Goal: Task Accomplishment & Management: Complete application form

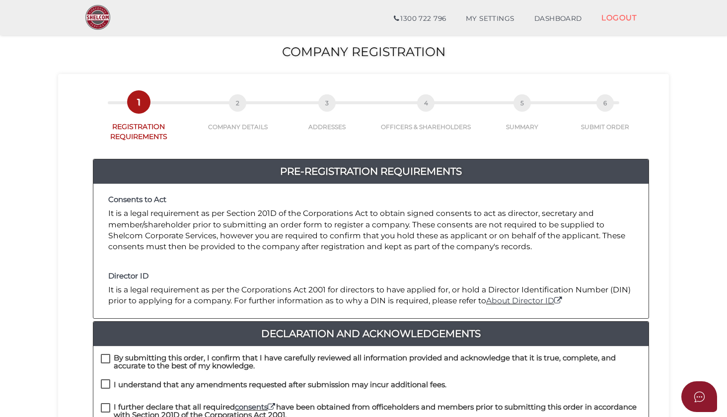
scroll to position [135, 0]
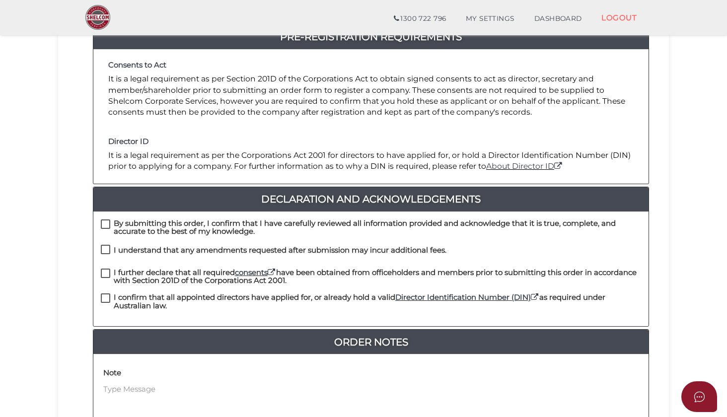
click at [107, 217] on div "By submitting this order, I confirm that I have carefully reviewed all informat…" at bounding box center [371, 269] width 556 height 115
click at [106, 220] on label "By submitting this order, I confirm that I have carefully reviewed all informat…" at bounding box center [371, 226] width 541 height 12
checkbox input "true"
click at [104, 252] on label "I understand that any amendments requested after submission may incur additiona…" at bounding box center [274, 252] width 346 height 12
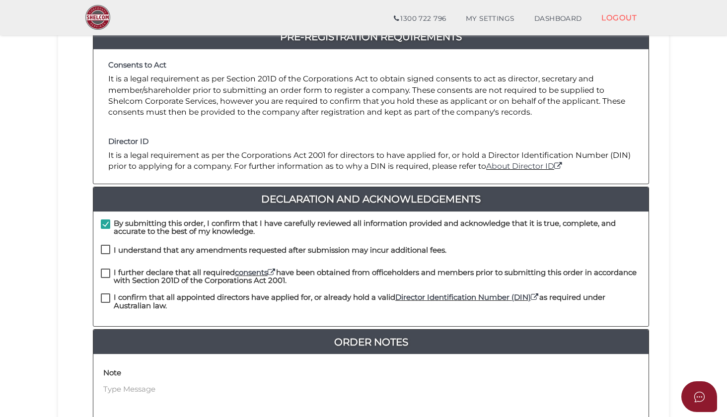
checkbox input "true"
click at [104, 272] on label "I further declare that all required consents have been obtained from officehold…" at bounding box center [371, 275] width 541 height 12
checkbox input "true"
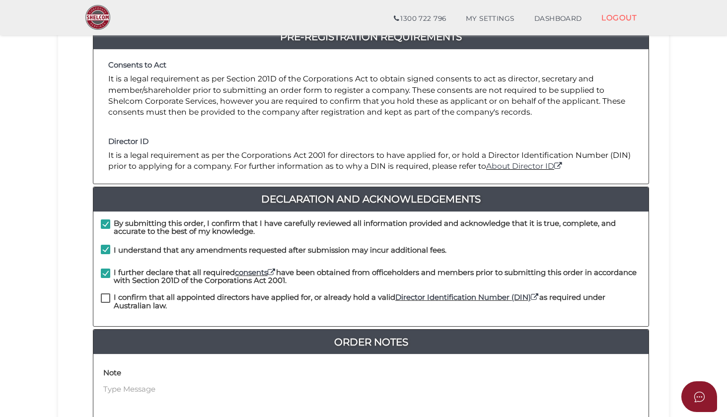
click at [102, 296] on label "I confirm that all appointed directors have applied for, or already hold a vali…" at bounding box center [371, 300] width 541 height 12
checkbox input "true"
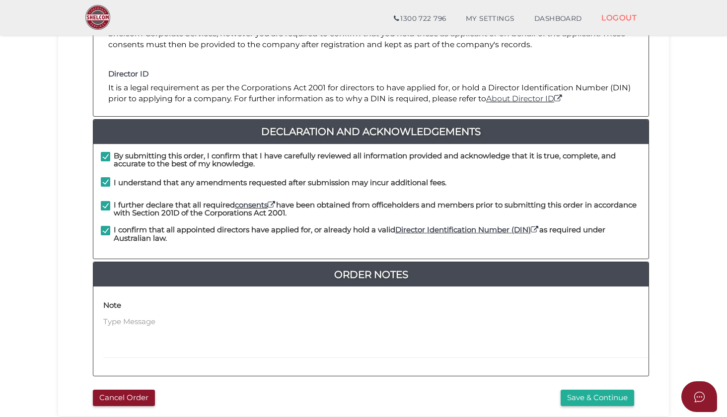
scroll to position [216, 0]
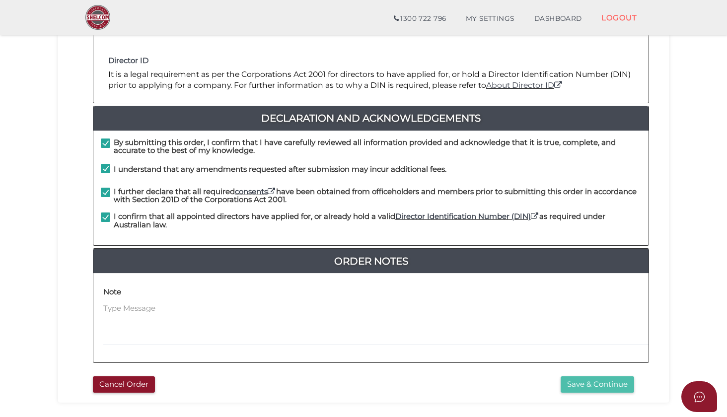
click at [597, 377] on button "Save & Continue" at bounding box center [598, 385] width 74 height 16
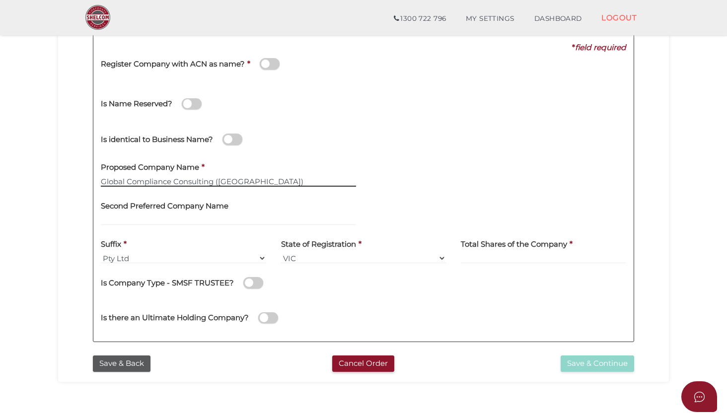
scroll to position [143, 0]
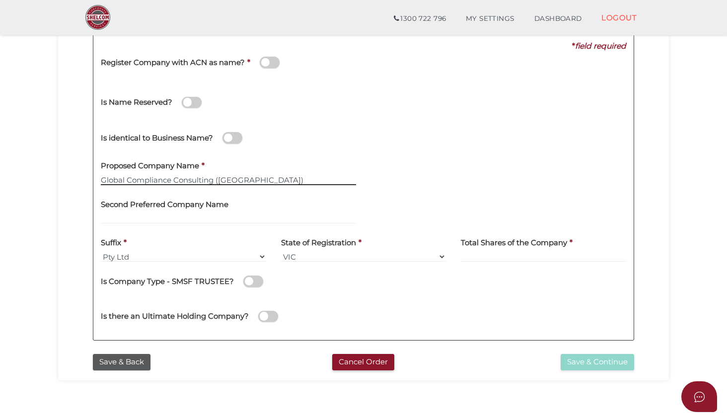
type input "Global Compliance Consulting ([GEOGRAPHIC_DATA])"
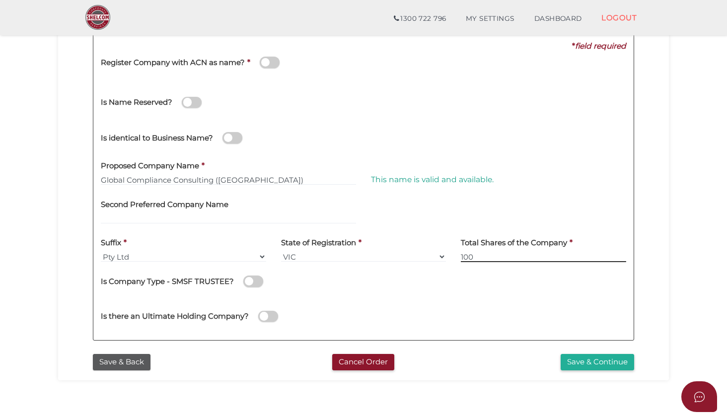
type input "100"
click at [425, 298] on div "Is there an Ultimate Holding Company?" at bounding box center [363, 315] width 541 height 35
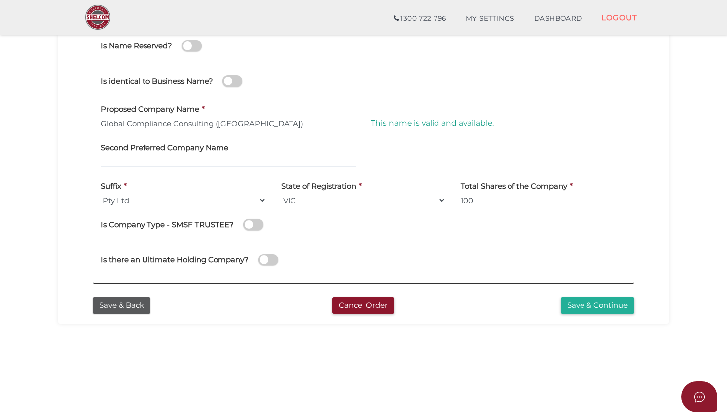
scroll to position [216, 0]
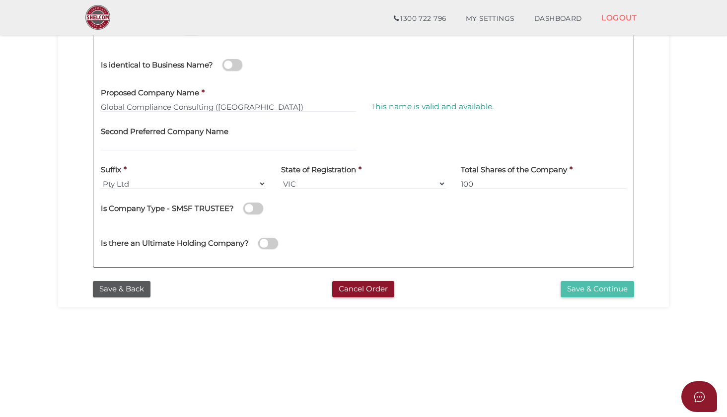
click at [593, 286] on button "Save & Continue" at bounding box center [598, 289] width 74 height 16
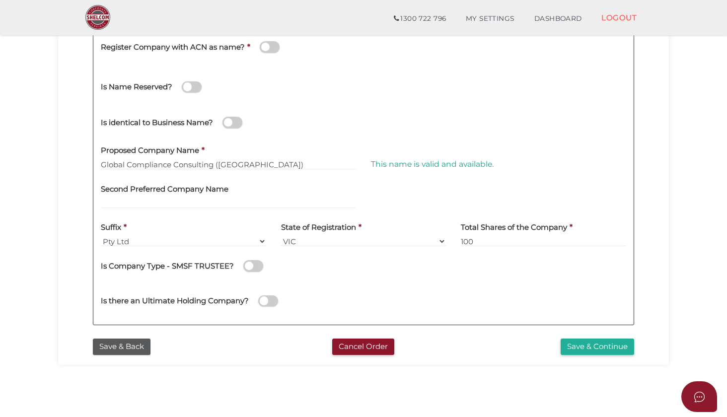
scroll to position [158, 0]
drag, startPoint x: 258, startPoint y: 163, endPoint x: 213, endPoint y: 161, distance: 45.3
click at [213, 161] on input "Global Compliance Consulting (Australia)" at bounding box center [228, 165] width 255 height 11
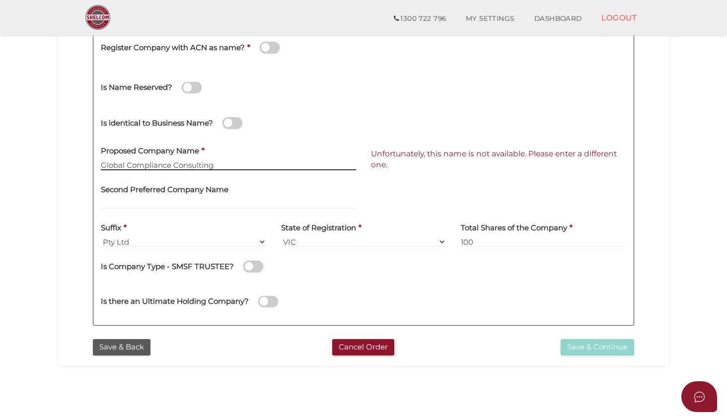
click at [246, 164] on input "Global Compliance Consulting" at bounding box center [228, 165] width 255 height 11
type input "G"
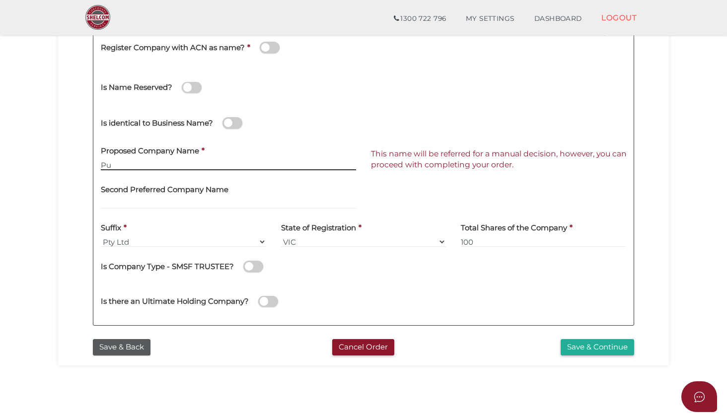
type input "P"
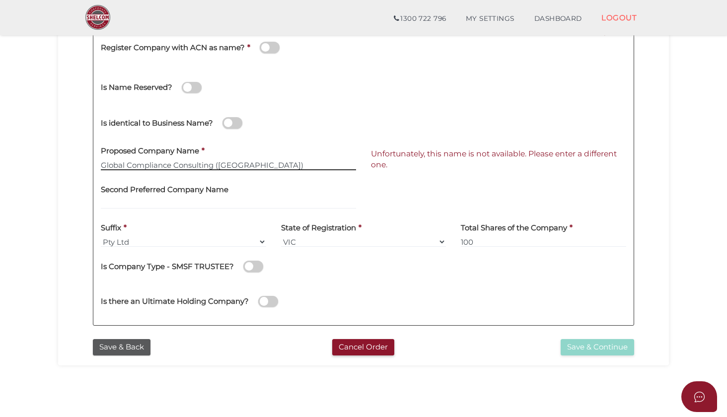
type input "Global Compliance Consulting (Australia)"
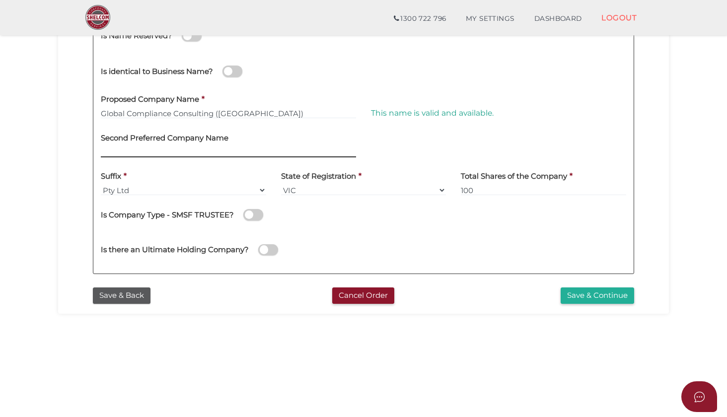
scroll to position [210, 0]
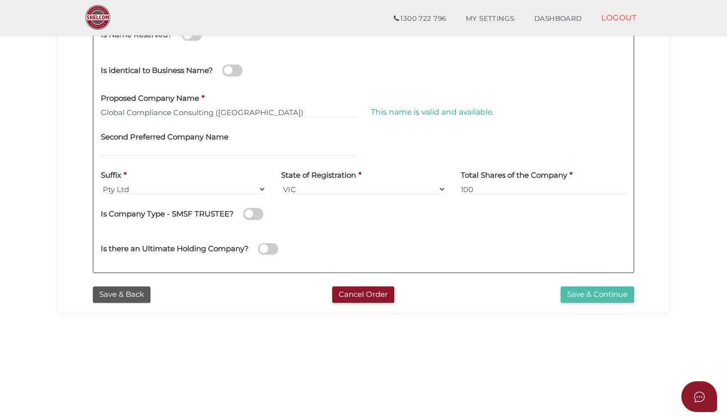
click at [594, 295] on button "Save & Continue" at bounding box center [598, 295] width 74 height 16
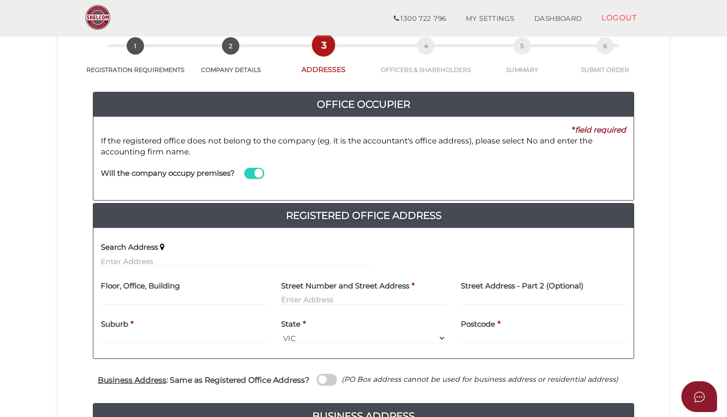
scroll to position [58, 0]
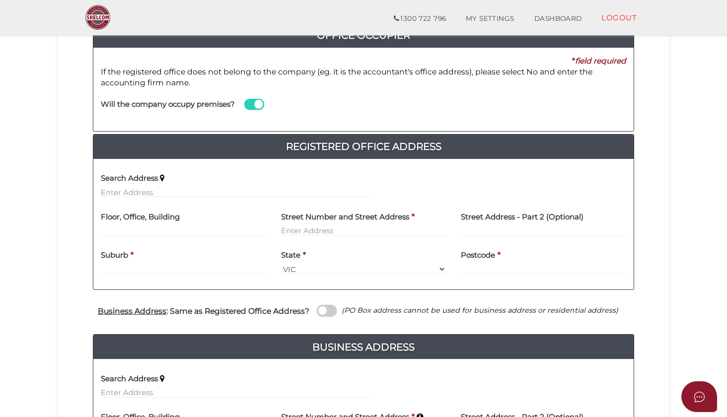
scroll to position [152, 0]
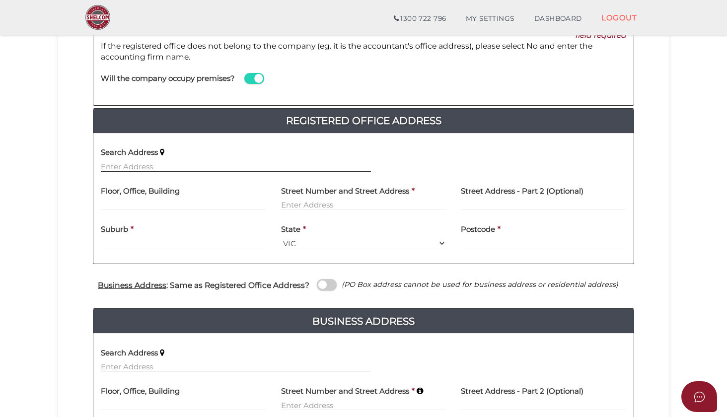
click at [197, 162] on input "text" at bounding box center [236, 166] width 270 height 11
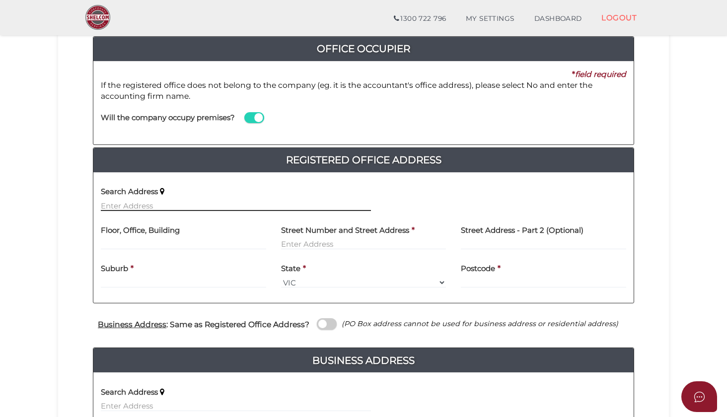
scroll to position [98, 0]
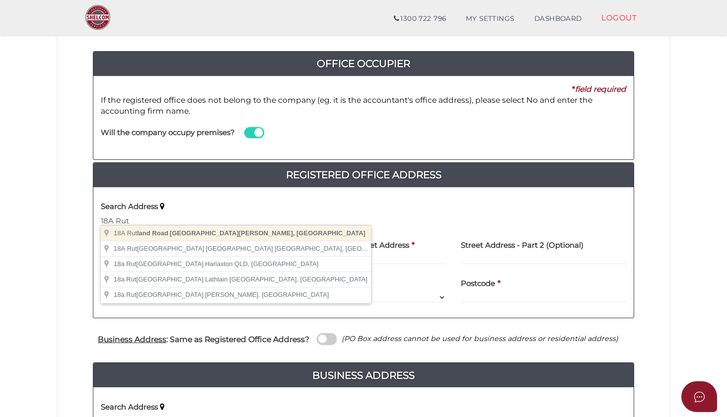
type input "18A Rutland Road, Box Hill VIC, Australia"
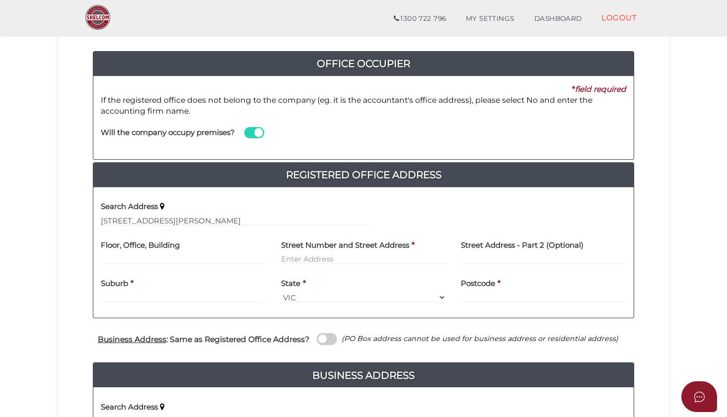
type input "18A Rutland Road"
type input "Box Hill"
select select "VIC"
type input "3128"
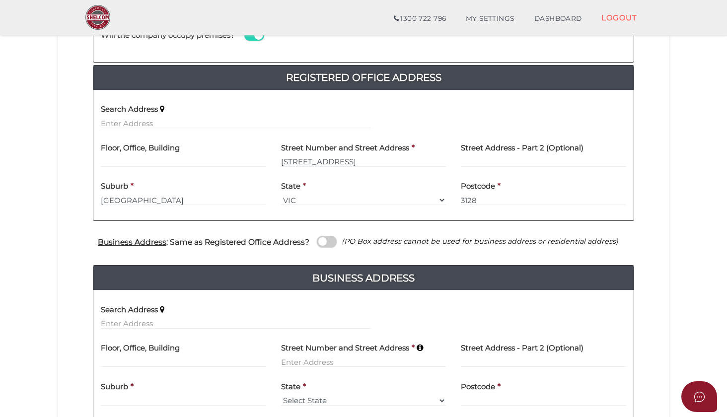
scroll to position [261, 0]
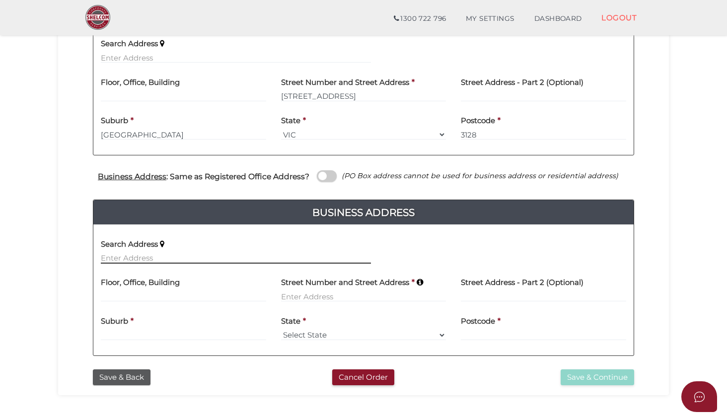
click at [241, 253] on input "text" at bounding box center [236, 258] width 270 height 11
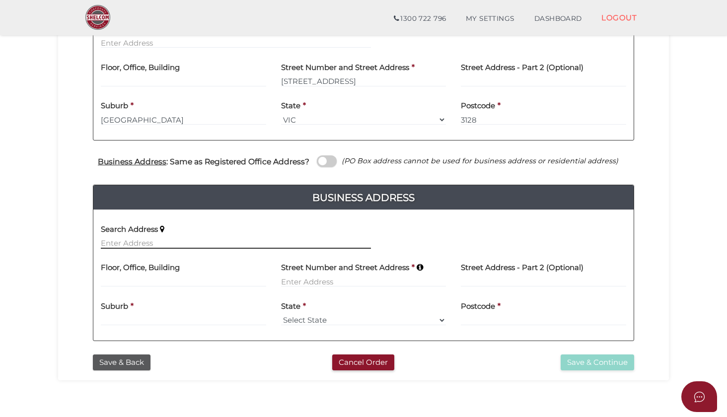
scroll to position [276, 0]
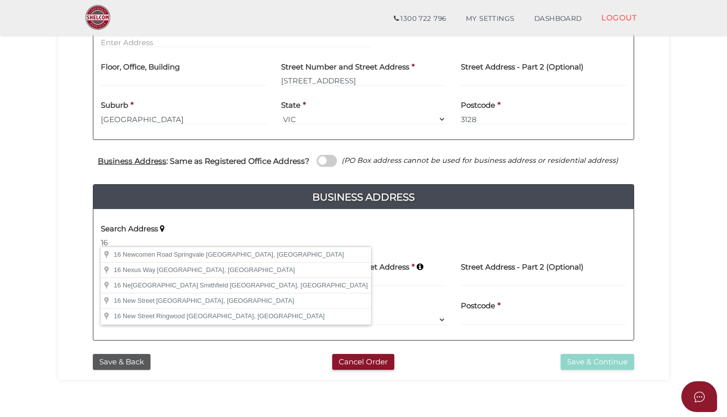
type input "1"
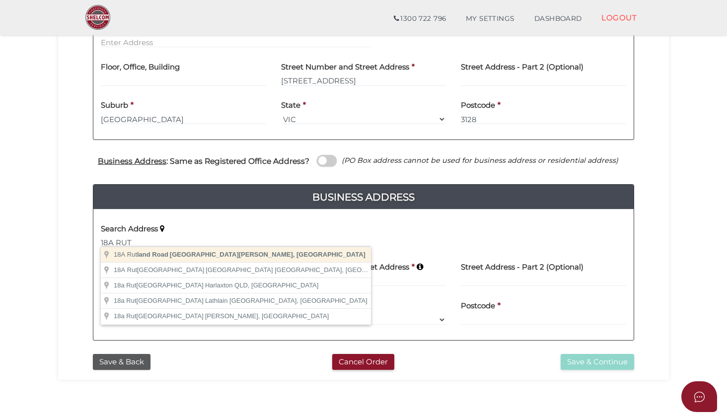
type input "18A Rutland Road, Box Hill VIC, Australia"
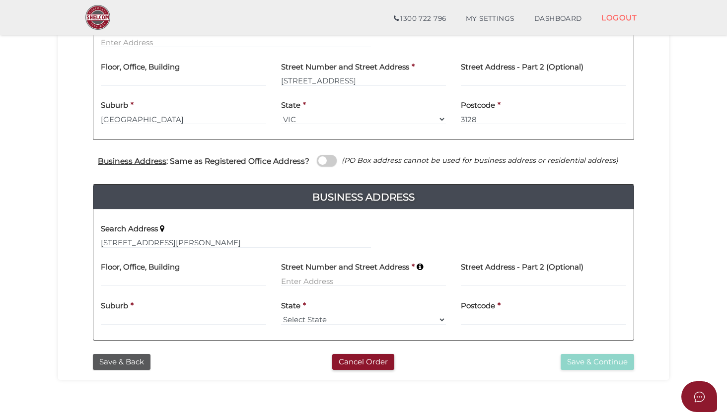
type input "18A Rutland Road"
type input "Box Hill"
select select "VIC"
type input "3128"
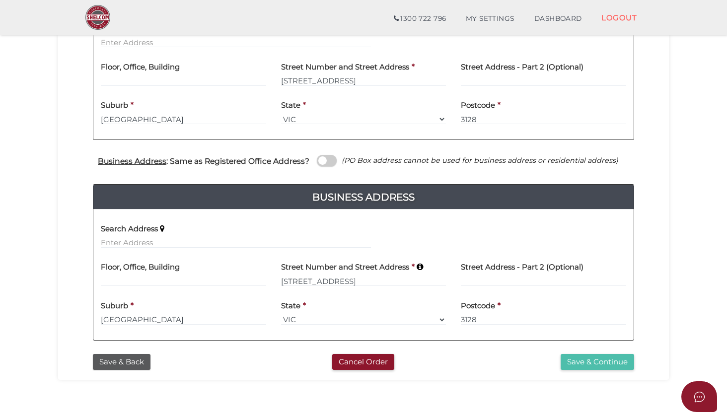
click at [601, 363] on button "Save & Continue" at bounding box center [598, 362] width 74 height 16
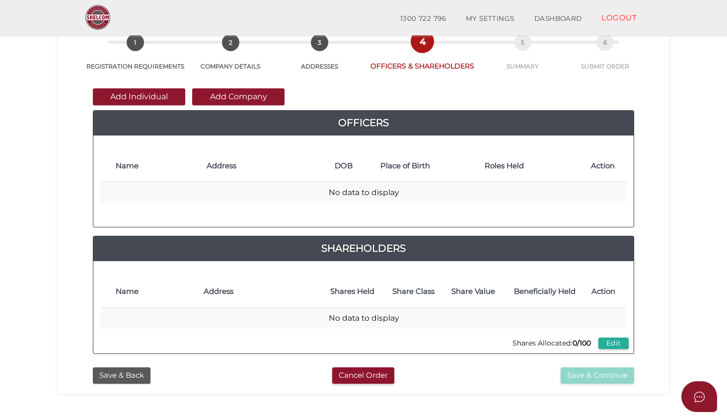
scroll to position [65, 0]
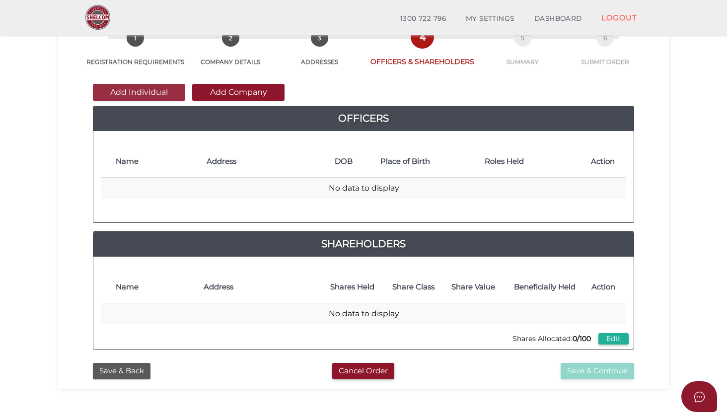
click at [142, 92] on button "Add Individual" at bounding box center [139, 92] width 92 height 17
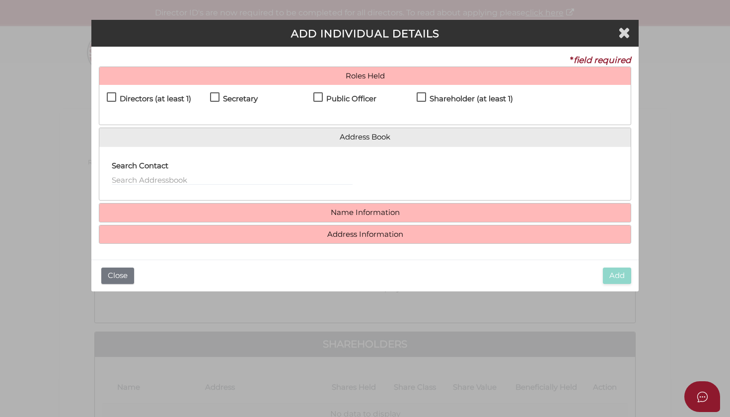
click at [110, 96] on label "Directors (at least 1)" at bounding box center [149, 101] width 84 height 12
checkbox input "true"
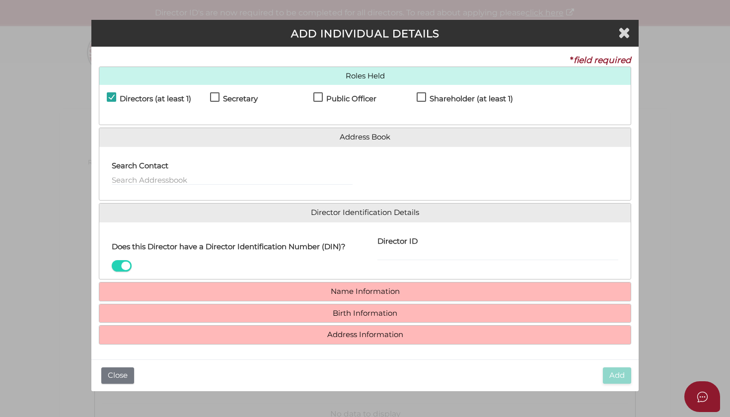
click at [213, 95] on label "Secretary" at bounding box center [234, 101] width 48 height 12
checkbox input "true"
click at [322, 98] on label "Public Officer" at bounding box center [345, 101] width 63 height 12
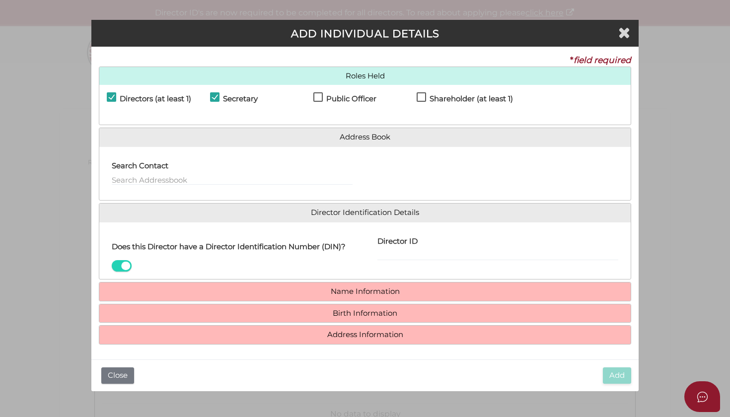
checkbox input "true"
click at [422, 97] on label "Shareholder (at least 1)" at bounding box center [465, 101] width 96 height 12
checkbox input "true"
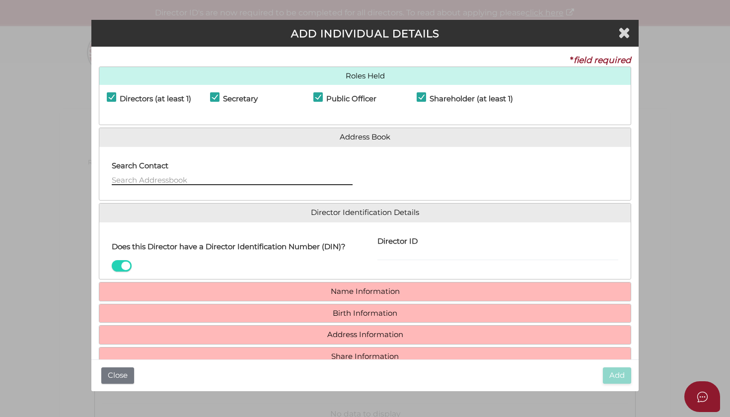
click at [254, 180] on input "text" at bounding box center [232, 179] width 241 height 11
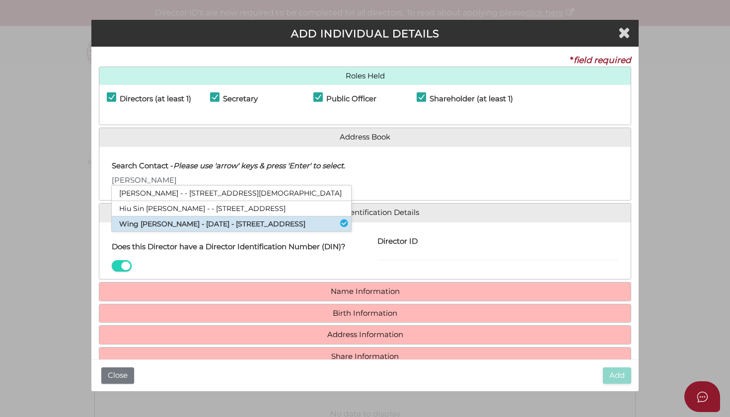
click at [245, 232] on li "Wing Kee Cheng - 06/10/1969 - 275 Springvale Road, Nunawading, VIC, 3131" at bounding box center [232, 224] width 240 height 15
type input "Wing"
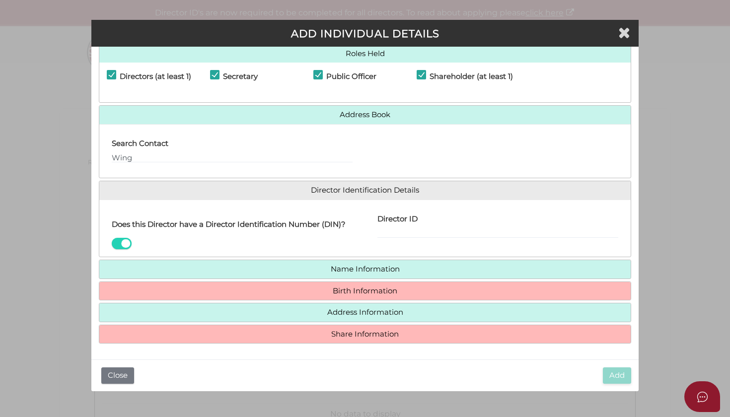
scroll to position [28, 0]
click at [314, 270] on link "Name Information" at bounding box center [365, 269] width 517 height 8
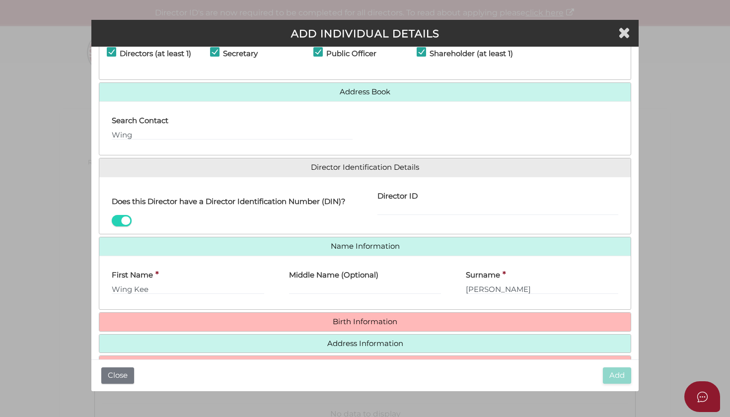
scroll to position [49, 0]
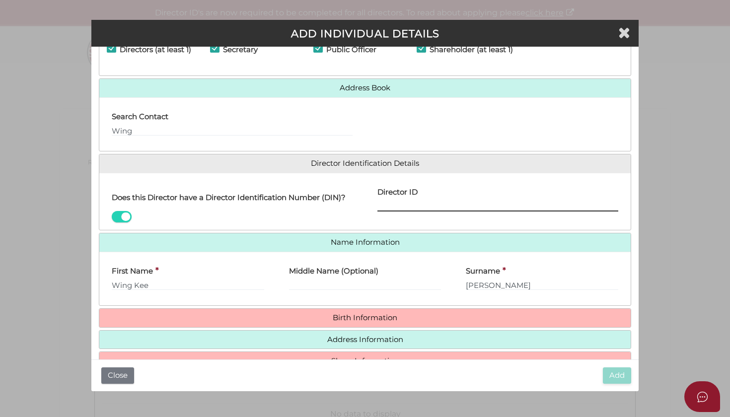
click at [410, 205] on input "Director ID" at bounding box center [498, 206] width 241 height 11
paste input "036 98038 46005"
click at [391, 204] on input "036 98038 46005" at bounding box center [498, 206] width 241 height 11
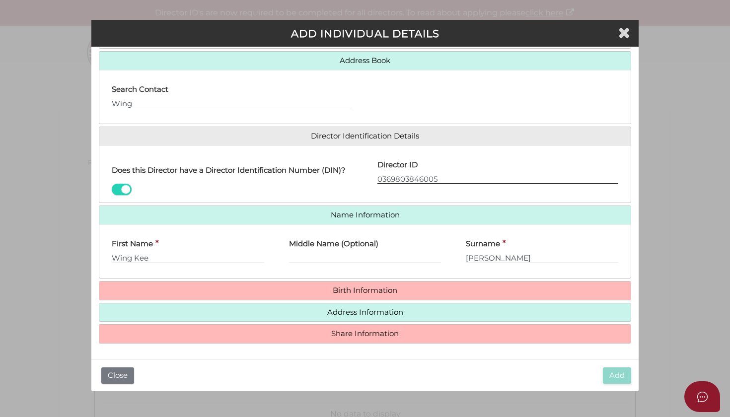
scroll to position [81, 0]
type input "0369803846005"
click at [331, 295] on link "Birth Information" at bounding box center [365, 291] width 517 height 8
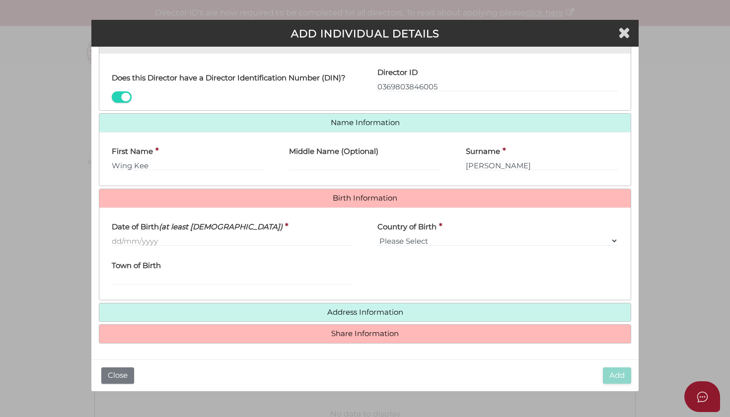
scroll to position [173, 0]
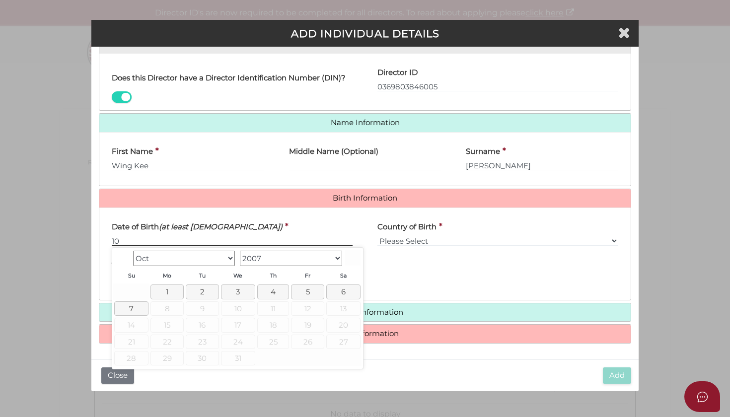
type input "1"
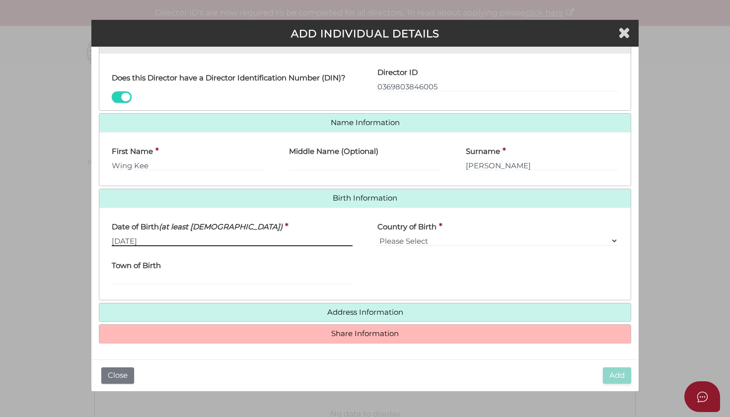
type input "10/06/1969"
click at [197, 283] on input "Town of Birth" at bounding box center [232, 279] width 241 height 11
type input "h"
type input "Hong Kong"
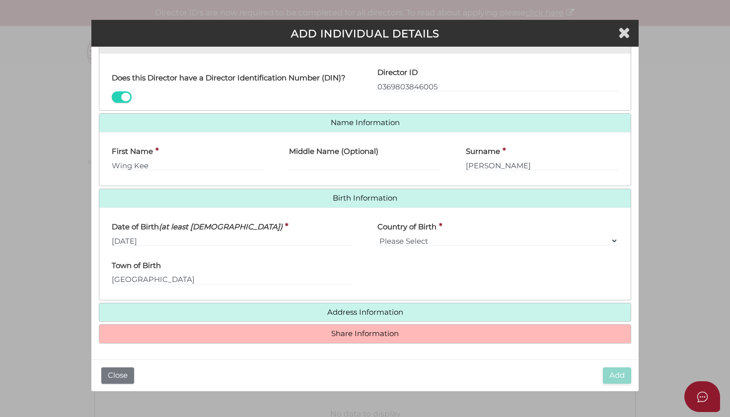
click at [332, 312] on link "Address Information" at bounding box center [365, 313] width 517 height 8
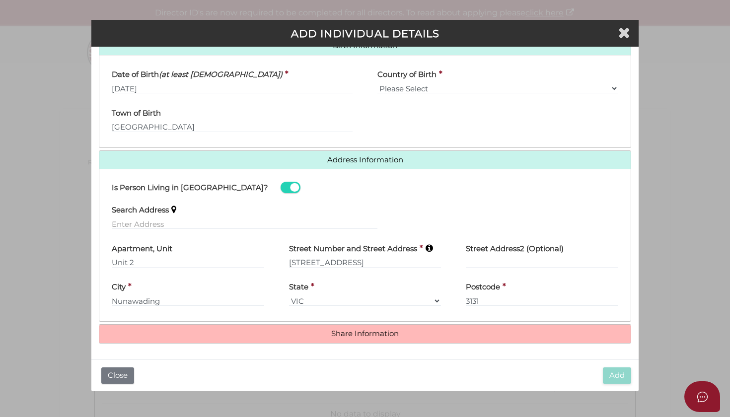
scroll to position [337, 0]
click at [156, 257] on input "Unit 2" at bounding box center [188, 262] width 153 height 11
click at [167, 206] on label "Search Address" at bounding box center [140, 209] width 57 height 20
click at [159, 219] on input "text" at bounding box center [245, 224] width 266 height 11
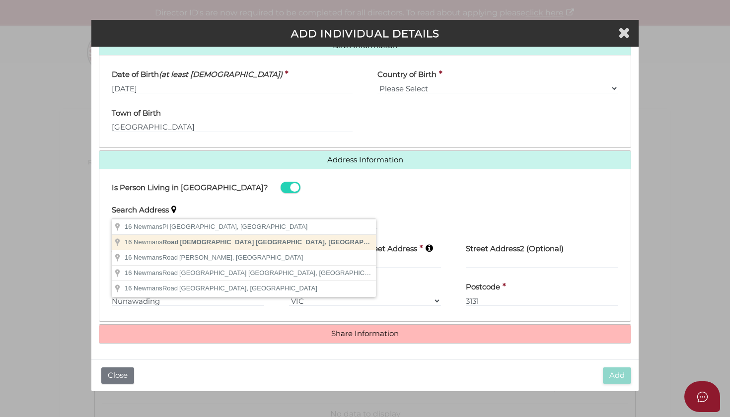
type input "16 Newmans Road, Templestowe VIC, Australia"
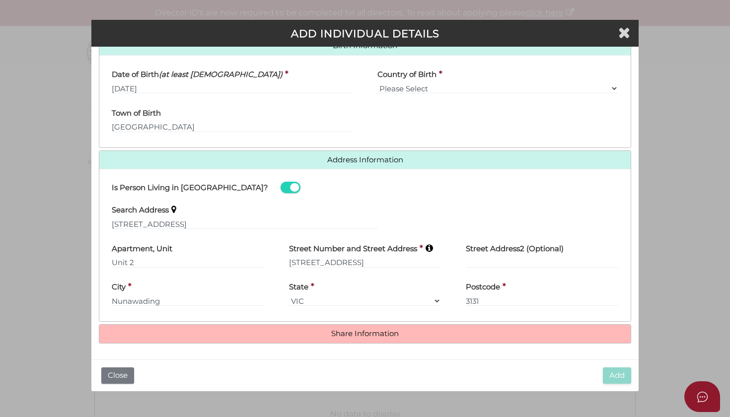
type input "16 Newmans Road"
type input "Templestowe"
select select "VIC"
type input "3106"
click at [313, 339] on h4 "Share Information" at bounding box center [365, 334] width 532 height 18
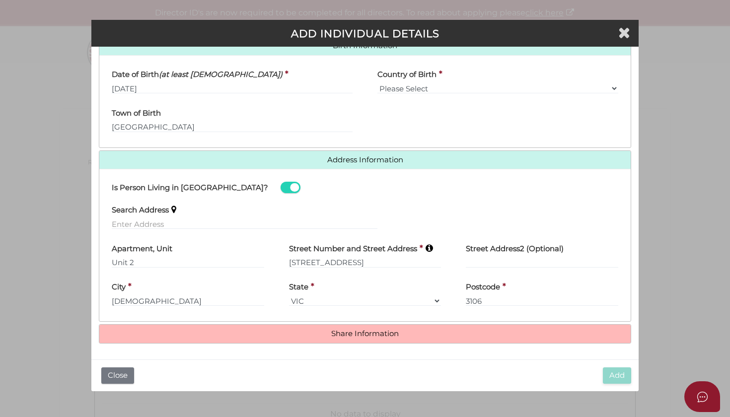
click at [354, 332] on link "Share Information" at bounding box center [365, 334] width 517 height 8
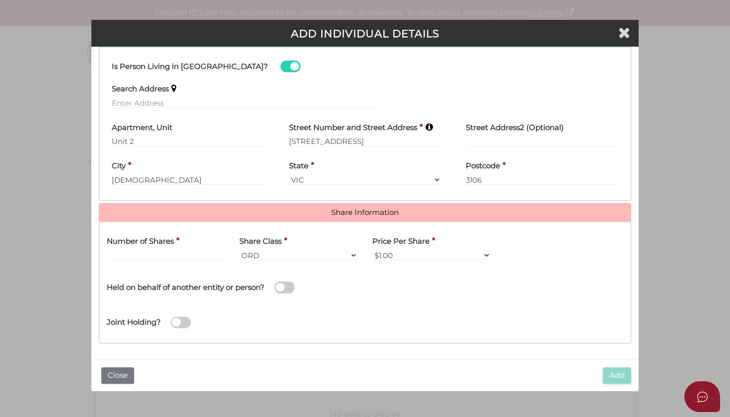
scroll to position [458, 0]
click at [164, 256] on input "text" at bounding box center [166, 255] width 118 height 11
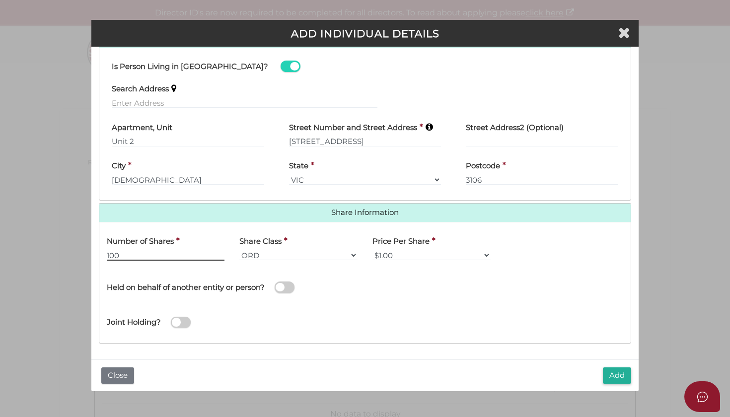
type input "100"
click at [419, 298] on div "Name of Entity *" at bounding box center [498, 285] width 266 height 35
click at [612, 379] on button "Add" at bounding box center [617, 376] width 28 height 16
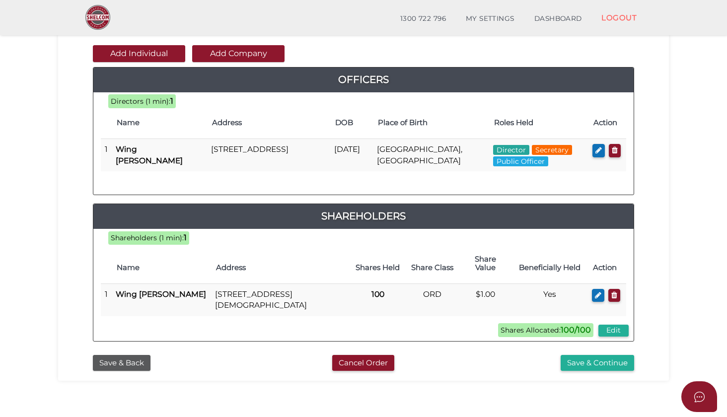
scroll to position [104, 0]
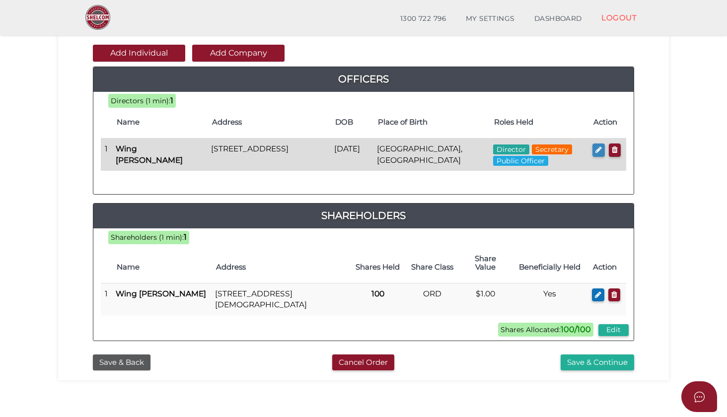
click at [595, 153] on button "button" at bounding box center [599, 150] width 12 height 13
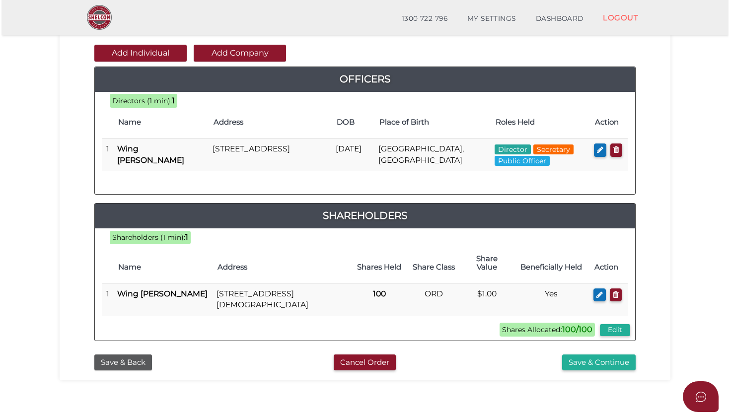
scroll to position [0, 0]
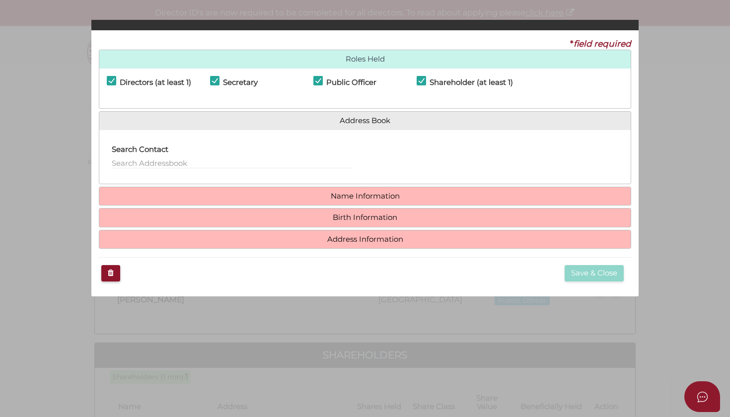
checkbox input "true"
type input "369803846005"
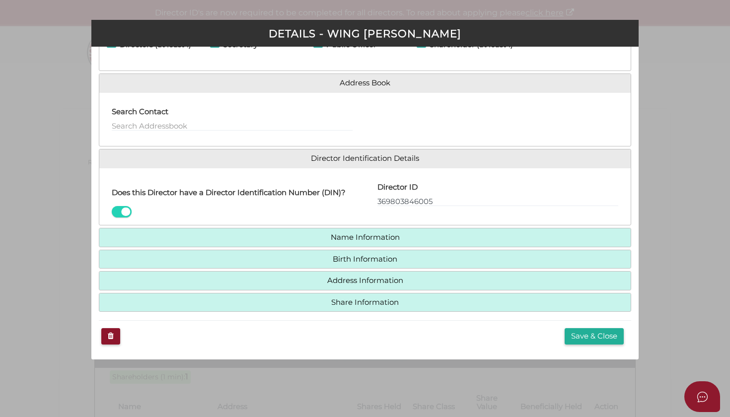
scroll to position [59, 0]
click at [338, 285] on link "Address Information" at bounding box center [365, 281] width 517 height 8
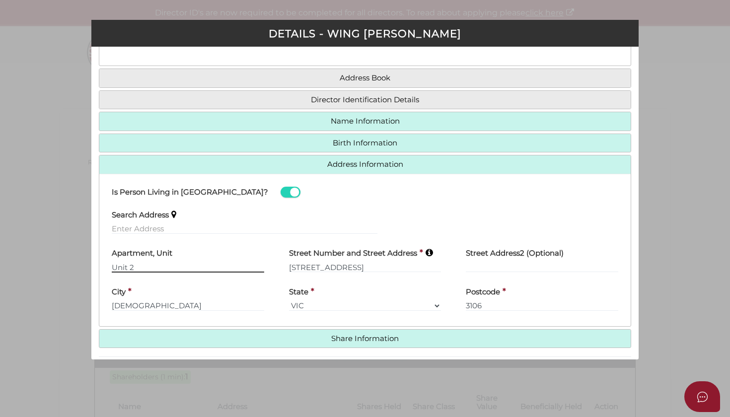
drag, startPoint x: 142, startPoint y: 263, endPoint x: 81, endPoint y: 252, distance: 61.1
click at [81, 252] on div "Pty Ltd DETAILS - Wing Kee Cheng * field required Roles Held Directors (at leas…" at bounding box center [365, 208] width 730 height 417
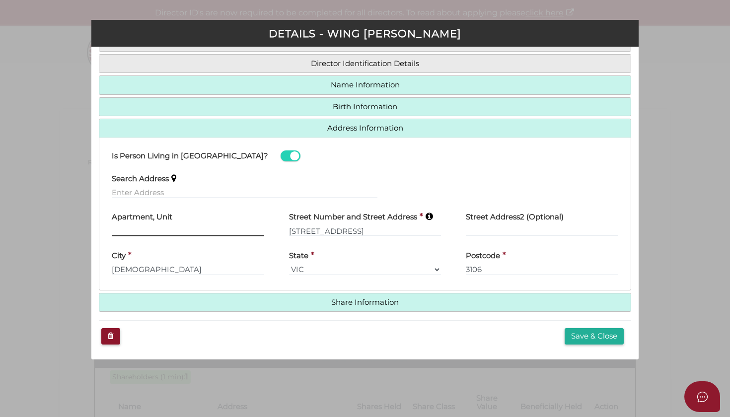
scroll to position [104, 0]
click at [600, 335] on button "Save & Close" at bounding box center [594, 336] width 59 height 16
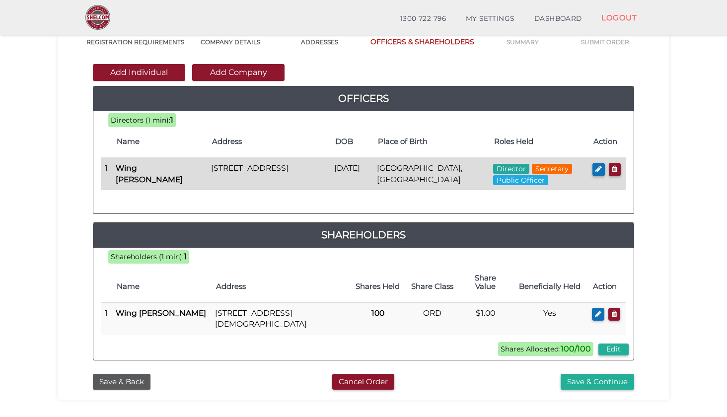
scroll to position [85, 0]
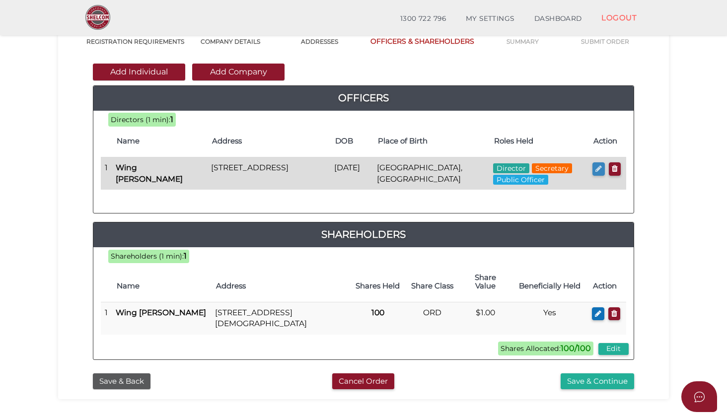
click at [597, 171] on icon "button" at bounding box center [599, 168] width 6 height 7
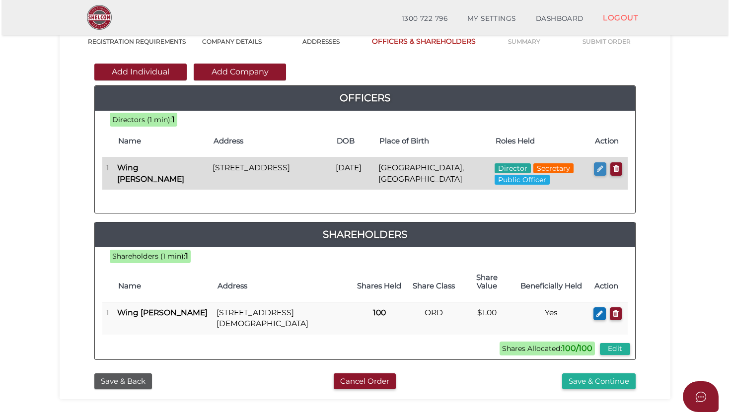
scroll to position [0, 0]
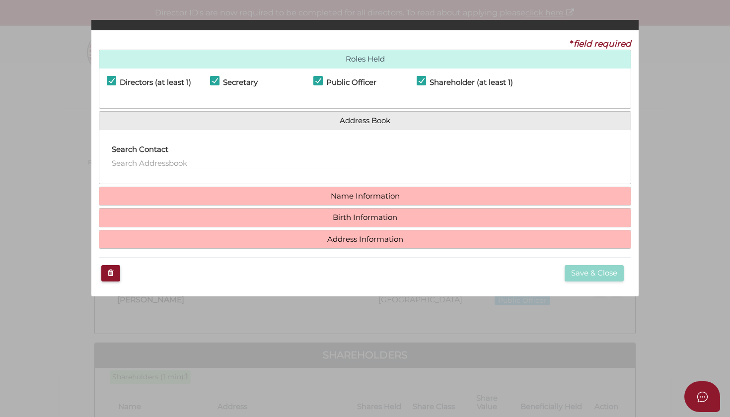
checkbox input "true"
type input "369803846005"
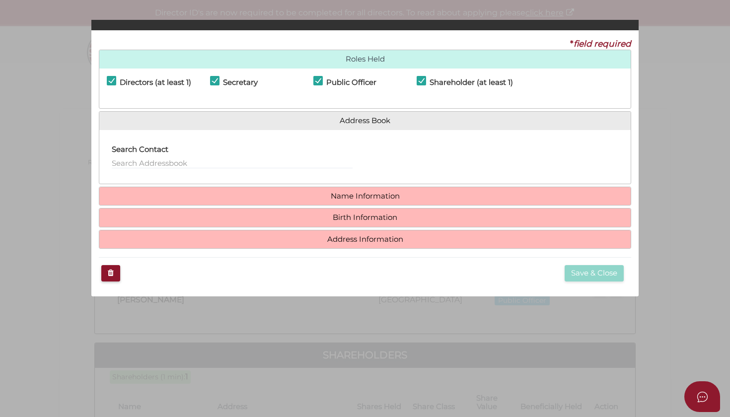
type input "Unit 2"
type input "16 Newmans Road"
type input "Templestowe"
type input "3106"
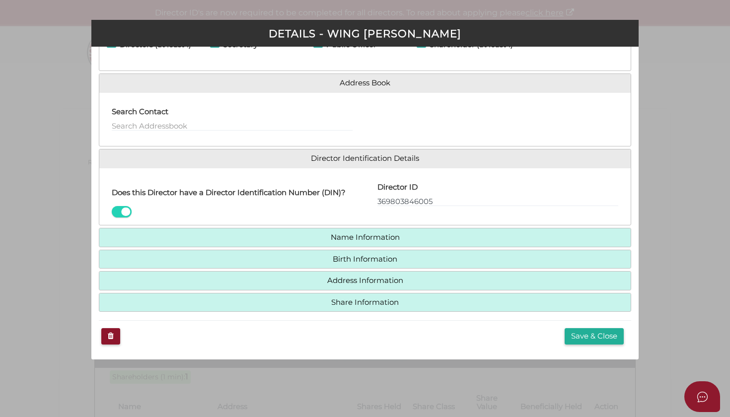
scroll to position [59, 0]
click at [362, 284] on link "Address Information" at bounding box center [365, 281] width 517 height 8
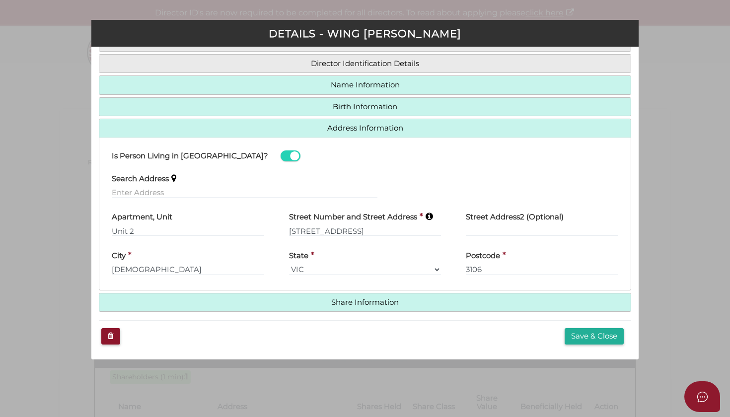
scroll to position [104, 0]
drag, startPoint x: 170, startPoint y: 219, endPoint x: 81, endPoint y: 211, distance: 89.3
click at [81, 211] on div "Pty Ltd DETAILS - Wing Kee Cheng * field required Roles Held Directors (at leas…" at bounding box center [365, 208] width 730 height 417
click at [316, 167] on div "Search Address" at bounding box center [245, 182] width 266 height 31
click at [342, 304] on link "Share Information" at bounding box center [365, 303] width 517 height 8
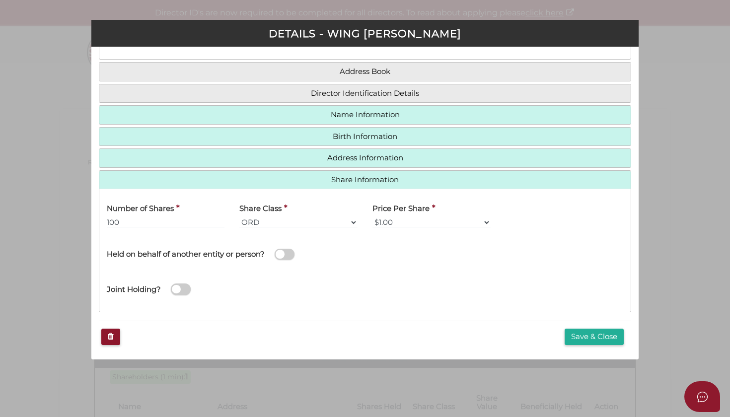
scroll to position [64, 0]
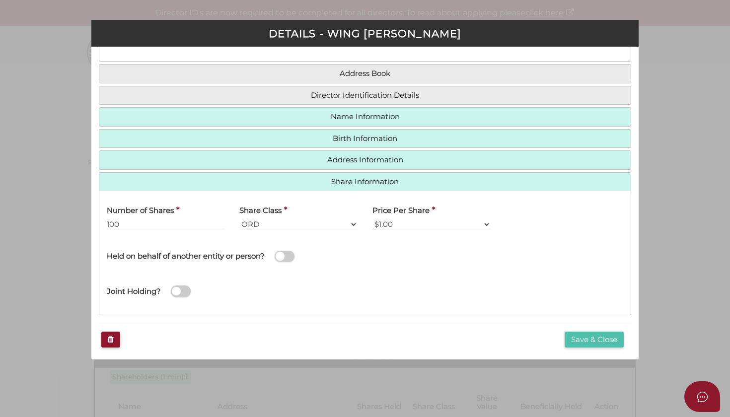
click at [573, 335] on button "Save & Close" at bounding box center [594, 340] width 59 height 16
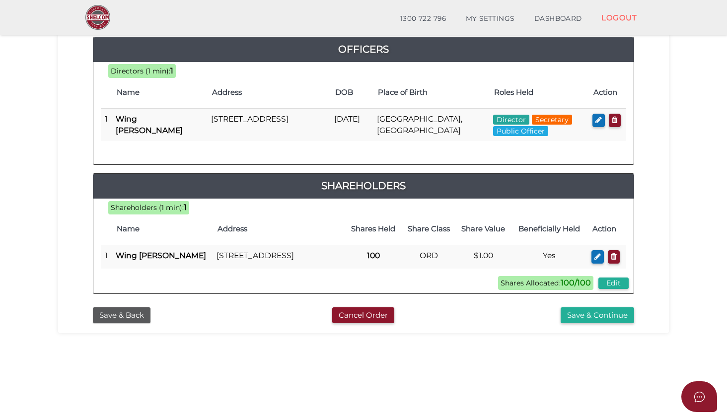
scroll to position [134, 0]
click at [588, 324] on button "Save & Continue" at bounding box center [598, 316] width 74 height 16
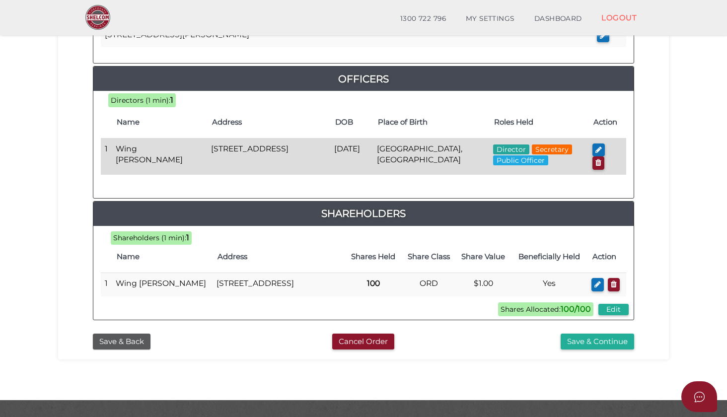
scroll to position [497, 0]
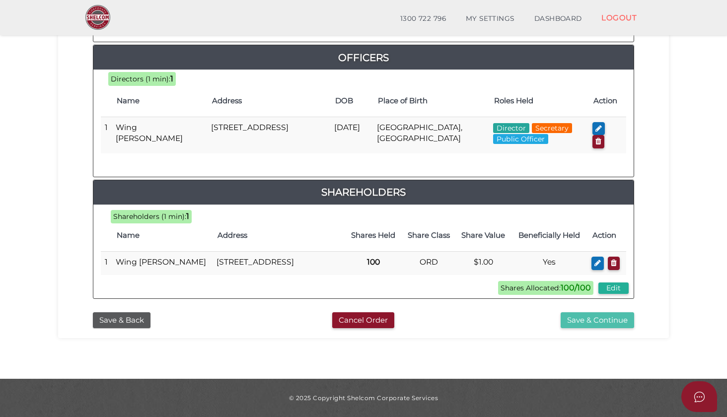
click at [582, 326] on button "Save & Continue" at bounding box center [598, 321] width 74 height 16
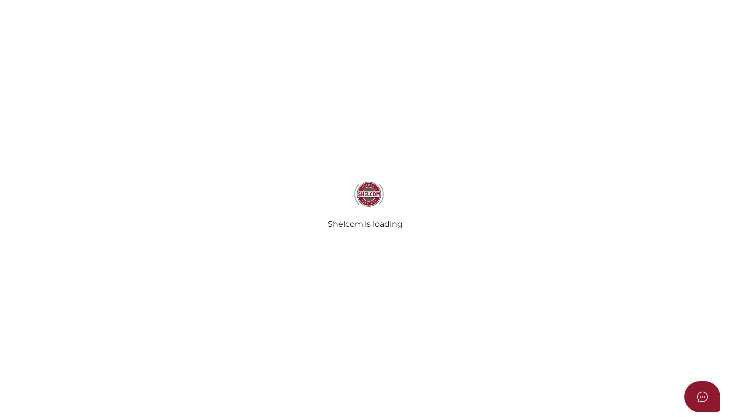
radio input "true"
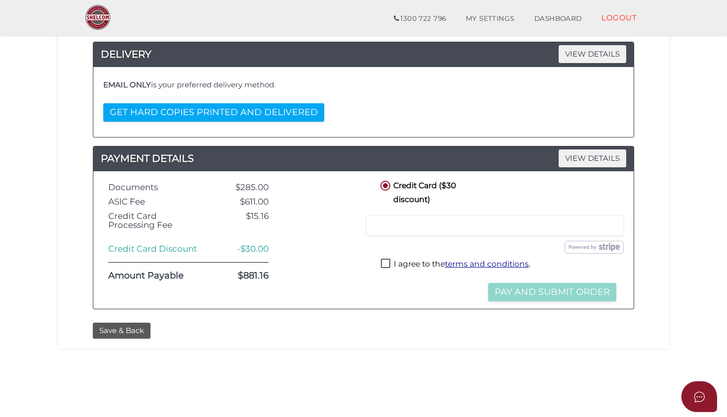
scroll to position [180, 0]
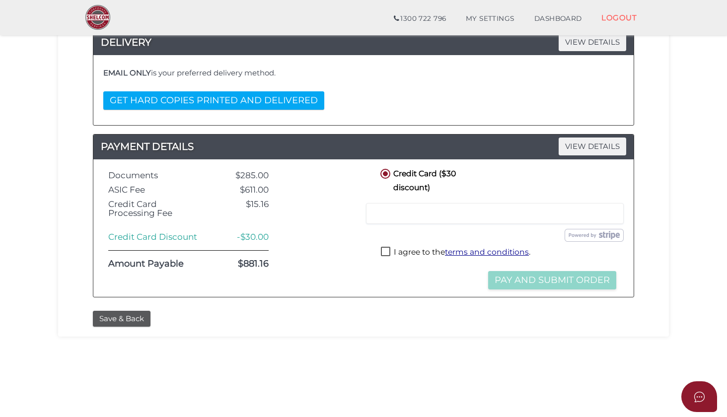
click at [309, 268] on div at bounding box center [323, 228] width 95 height 123
click at [386, 247] on label "I agree to the terms and conditions ." at bounding box center [456, 253] width 150 height 12
checkbox input "true"
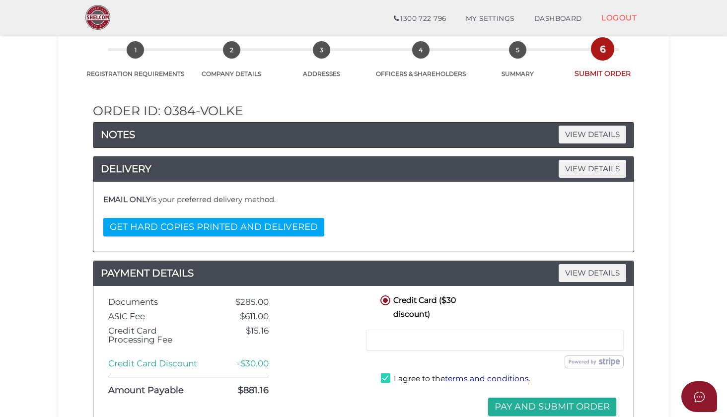
scroll to position [54, 0]
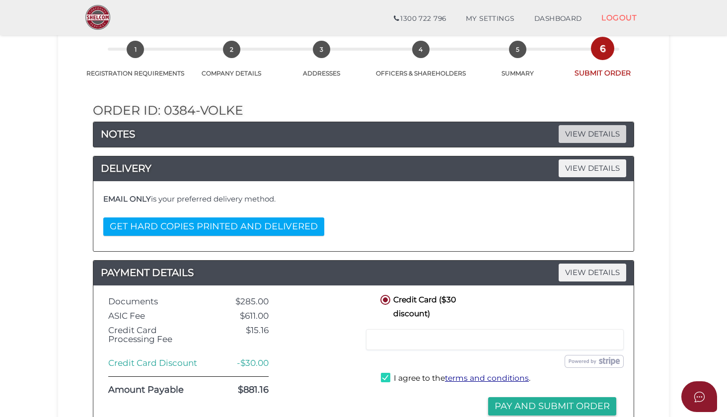
click at [588, 135] on span "VIEW DETAILS" at bounding box center [593, 133] width 68 height 17
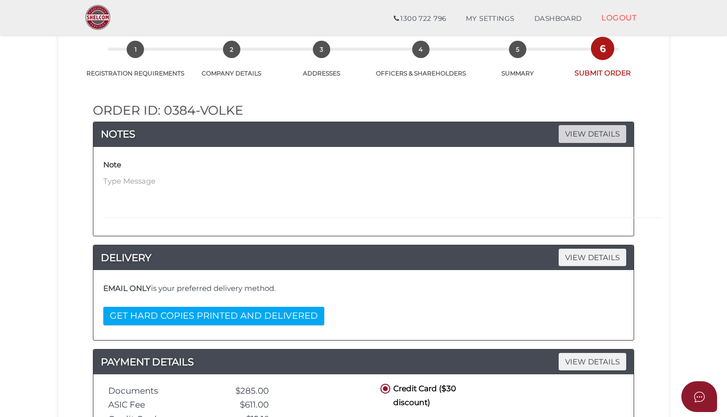
click at [588, 135] on span "VIEW DETAILS" at bounding box center [593, 133] width 68 height 17
click at [580, 261] on span "VIEW DETAILS" at bounding box center [593, 257] width 68 height 17
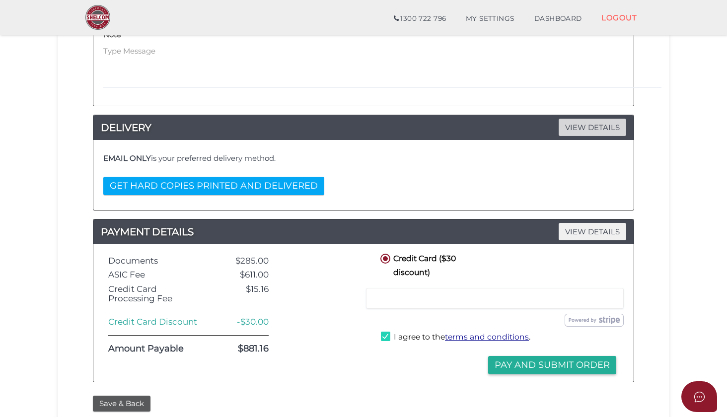
scroll to position [185, 0]
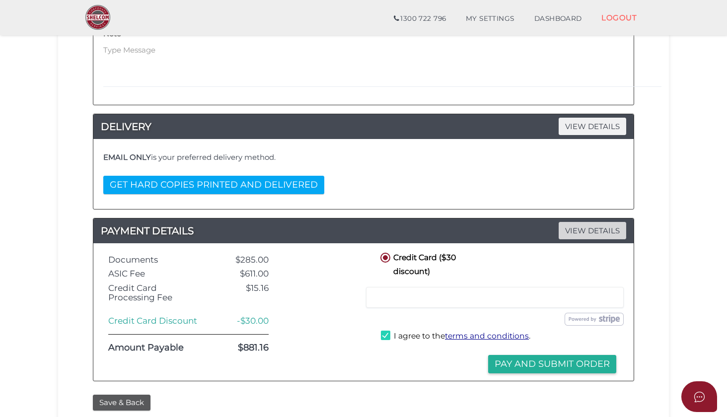
click at [591, 231] on span "VIEW DETAILS" at bounding box center [593, 230] width 68 height 17
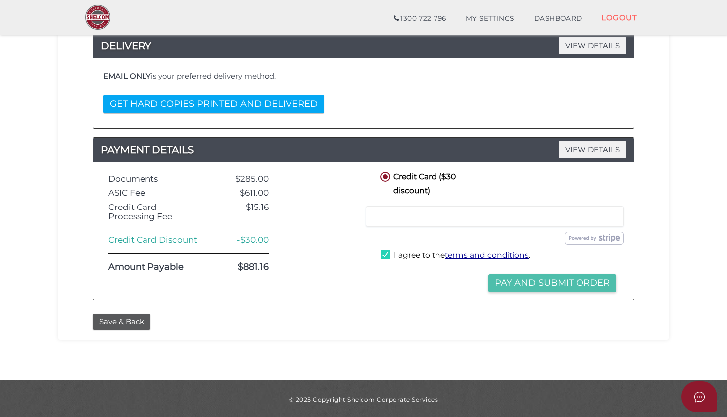
scroll to position [265, 0]
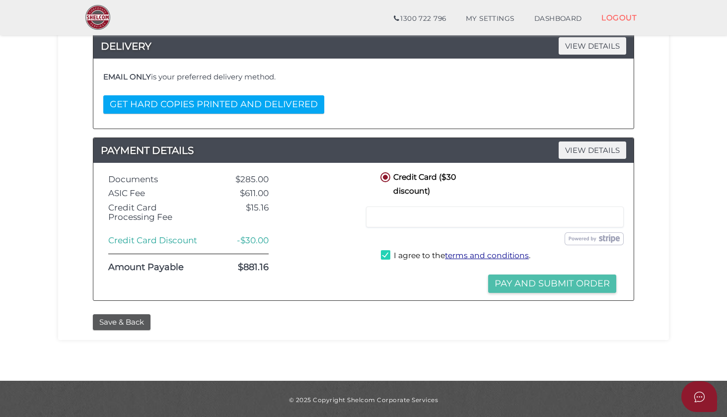
click at [554, 286] on button "Pay and Submit Order" at bounding box center [552, 284] width 128 height 18
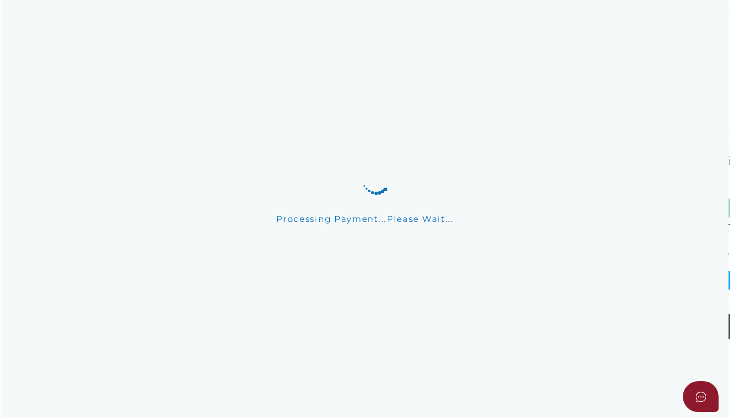
scroll to position [0, 0]
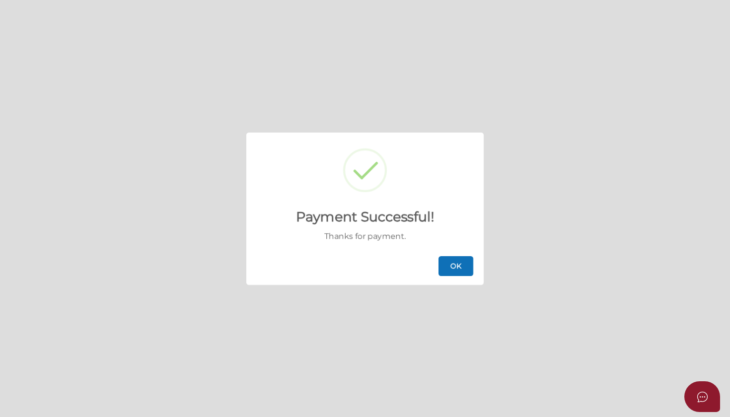
click at [462, 271] on button "OK" at bounding box center [456, 266] width 35 height 20
